Goal: Transaction & Acquisition: Book appointment/travel/reservation

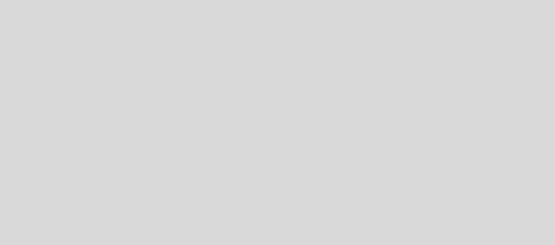
select select "pt"
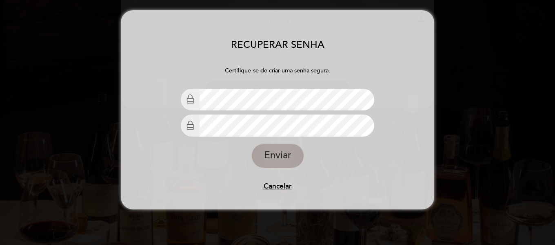
click at [283, 148] on button "Enviar" at bounding box center [278, 155] width 53 height 24
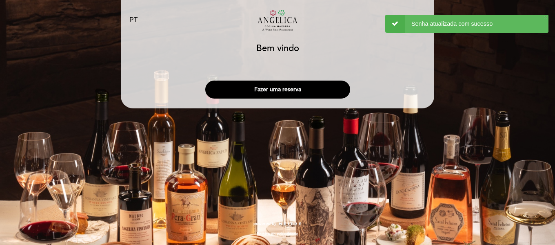
click at [395, 58] on div "Bem vindo Bem vindo, Mudar usuário" at bounding box center [278, 50] width 302 height 21
click at [333, 97] on button "Fazer uma reserva" at bounding box center [277, 89] width 145 height 18
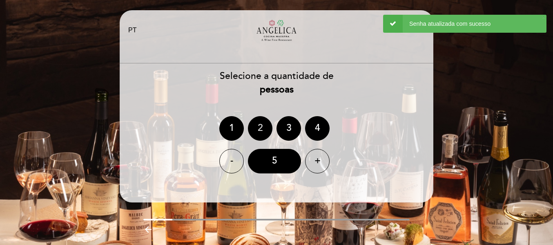
click at [263, 124] on div "2" at bounding box center [260, 128] width 24 height 24
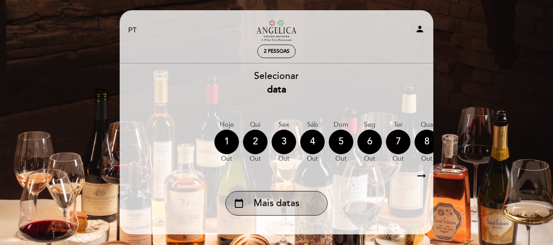
click at [294, 203] on span "Mais datas" at bounding box center [277, 202] width 46 height 13
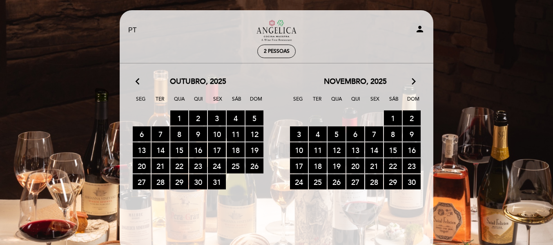
click at [413, 78] on icon "arrow_forward_ios" at bounding box center [413, 81] width 7 height 11
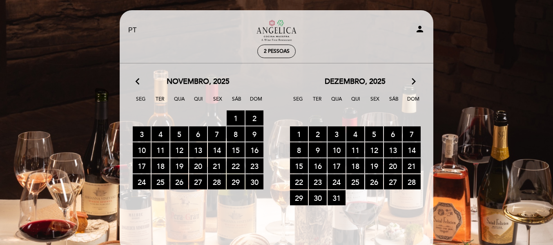
click at [413, 78] on icon "arrow_forward_ios" at bounding box center [413, 81] width 7 height 11
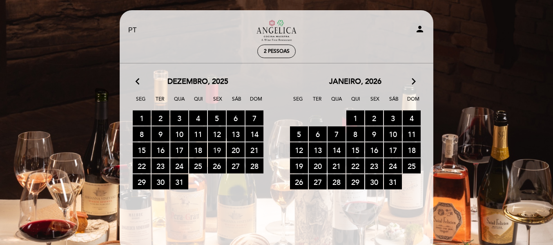
drag, startPoint x: 229, startPoint y: 146, endPoint x: 217, endPoint y: 148, distance: 12.0
click at [217, 148] on div "15 RESERVAS DISPONÍVEIS 16 RESERVAS DISPONÍVEIS 17 RESERVAS DISPONÍVEIS 18 RESE…" at bounding box center [197, 150] width 157 height 16
click at [217, 148] on span "19 RESERVAS DISPONÍVEIS" at bounding box center [217, 149] width 18 height 15
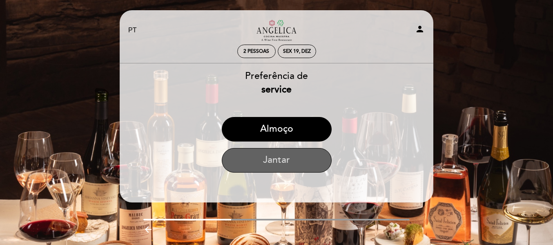
click at [277, 160] on button "Jantar" at bounding box center [277, 160] width 110 height 24
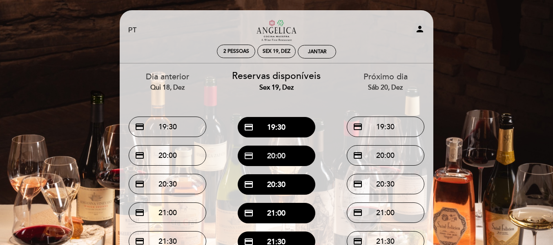
click at [281, 150] on button "credit_card 20:00" at bounding box center [277, 155] width 78 height 20
